Goal: Information Seeking & Learning: Learn about a topic

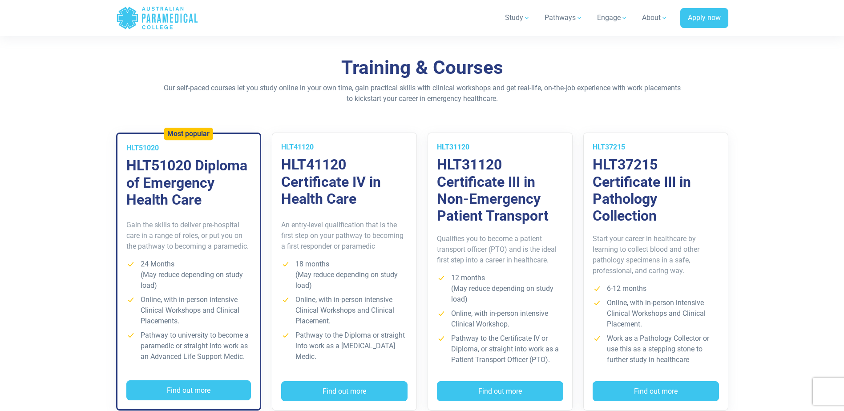
scroll to position [623, 0]
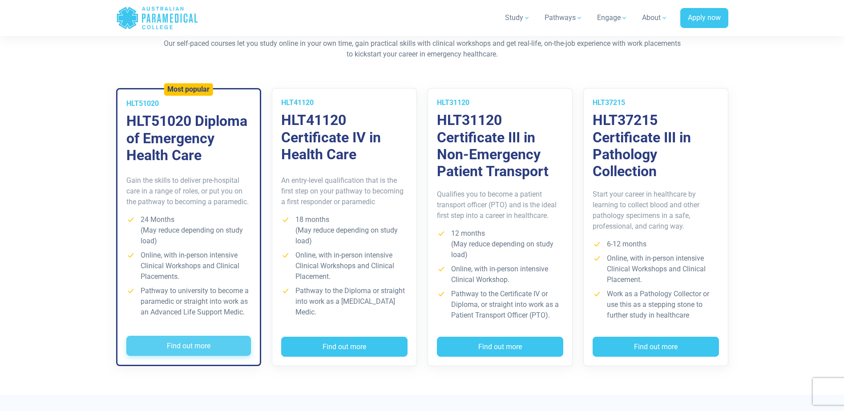
click at [214, 341] on button "Find out more" at bounding box center [188, 346] width 125 height 20
